Goal: Obtain resource: Download file/media

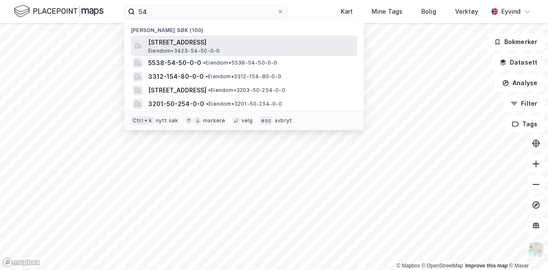
type input "54"
click at [233, 43] on span "[STREET_ADDRESS]" at bounding box center [251, 42] width 206 height 10
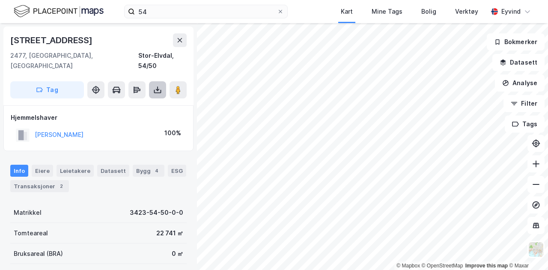
click at [158, 86] on icon at bounding box center [157, 90] width 9 height 9
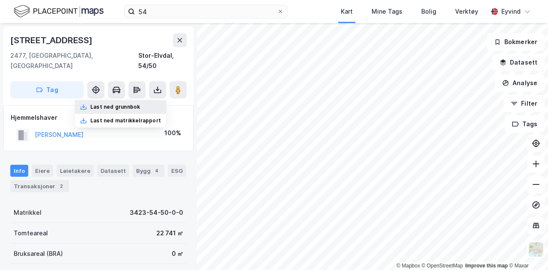
click at [124, 101] on div "Last ned grunnbok" at bounding box center [120, 107] width 91 height 14
